Goal: Information Seeking & Learning: Learn about a topic

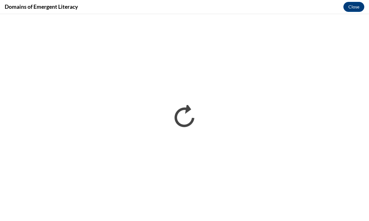
scroll to position [169, 0]
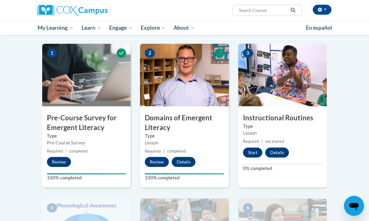
scroll to position [119, 0]
click at [258, 153] on button "Start" at bounding box center [252, 153] width 19 height 10
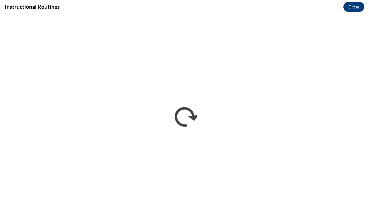
scroll to position [0, 0]
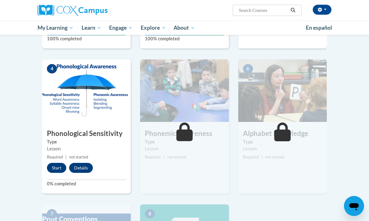
click at [330, 152] on div "Lessons Active Lessons Lessons Preview Activity 1" at bounding box center [185, 104] width 294 height 469
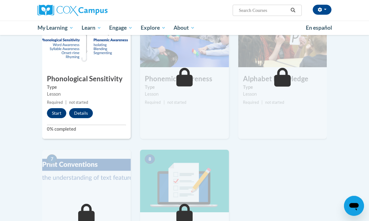
scroll to position [313, 0]
click at [56, 111] on button "Start" at bounding box center [56, 113] width 19 height 10
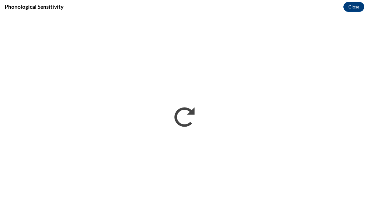
scroll to position [0, 0]
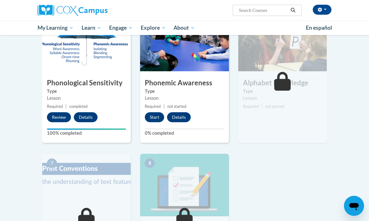
scroll to position [309, 0]
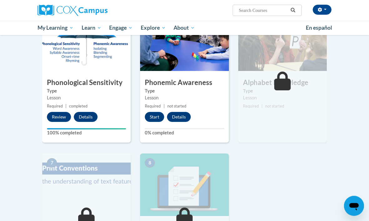
click at [158, 112] on button "Start" at bounding box center [154, 117] width 19 height 10
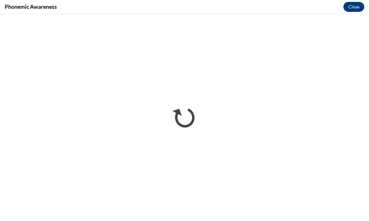
scroll to position [0, 0]
